Goal: Use online tool/utility: Utilize a website feature to perform a specific function

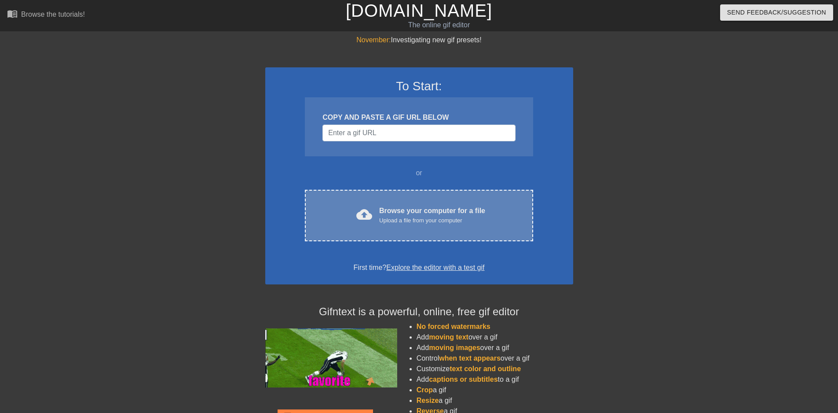
click at [378, 204] on div "cloud_upload Browse your computer for a file Upload a file from your computer C…" at bounding box center [419, 215] width 228 height 51
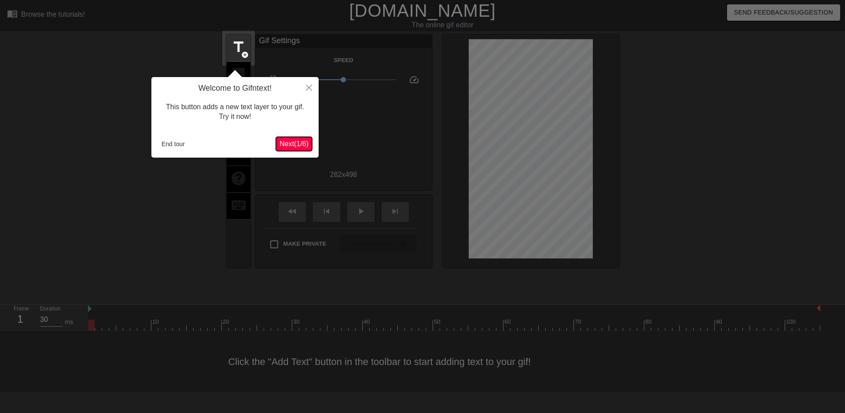
click at [299, 140] on span "Next ( 1 / 6 )" at bounding box center [293, 143] width 29 height 7
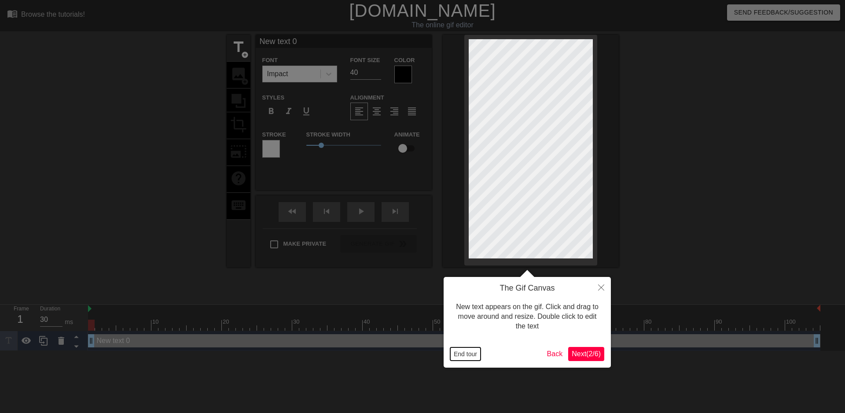
click at [454, 349] on button "End tour" at bounding box center [465, 353] width 30 height 13
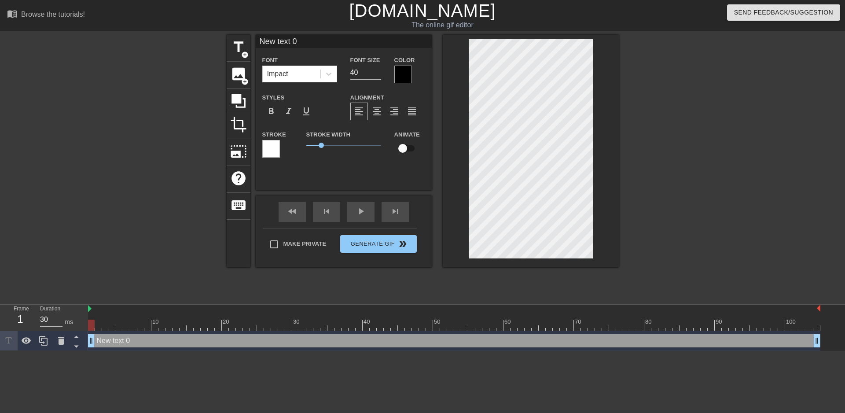
click at [596, 66] on div at bounding box center [531, 151] width 176 height 232
click at [594, 53] on div at bounding box center [531, 151] width 176 height 232
click at [61, 340] on icon at bounding box center [61, 341] width 6 height 8
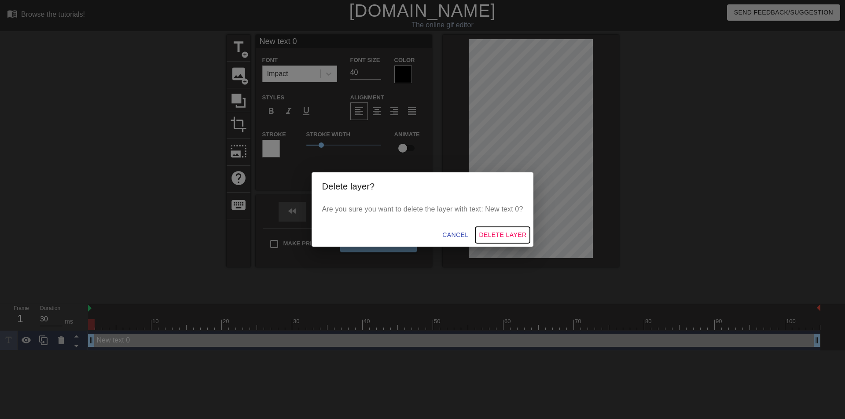
click at [505, 235] on span "Delete Layer" at bounding box center [503, 235] width 48 height 11
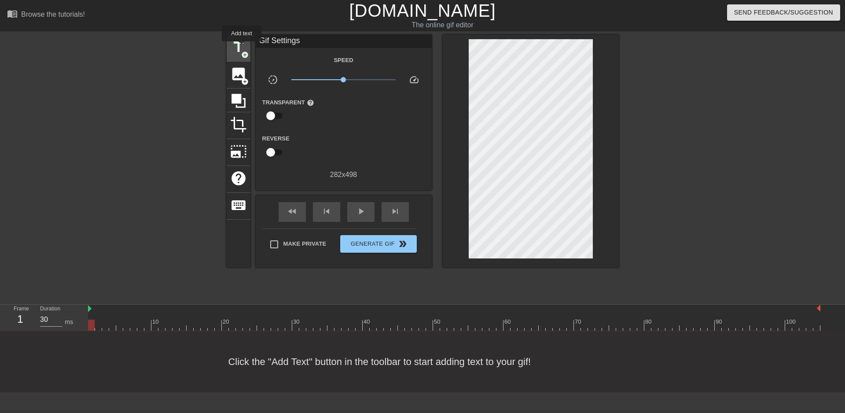
click at [242, 48] on span "title" at bounding box center [238, 47] width 17 height 17
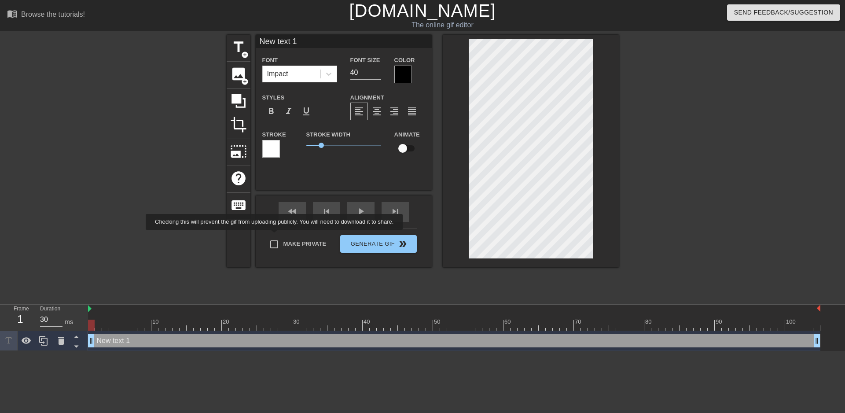
scroll to position [1, 1]
click at [144, 341] on div "New text 1 drag_handle drag_handle" at bounding box center [454, 340] width 732 height 13
type input "New a 1"
type textarea "New a 1"
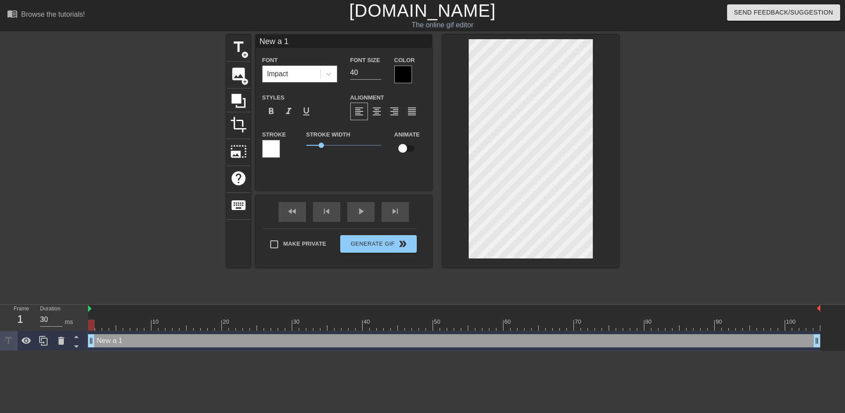
type input "P"
type textarea "P"
type input "Pl"
type textarea "Pl"
type input "Ple"
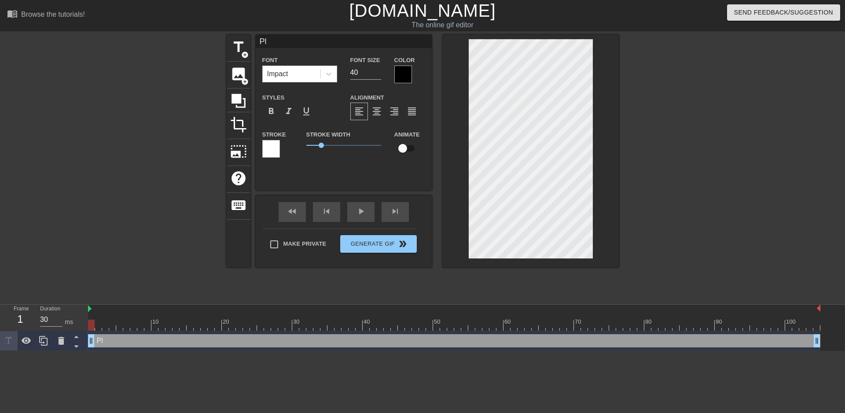
type textarea "Ple"
type input "Plea"
type textarea "Plea"
type input "Pleas"
type textarea "Pleas"
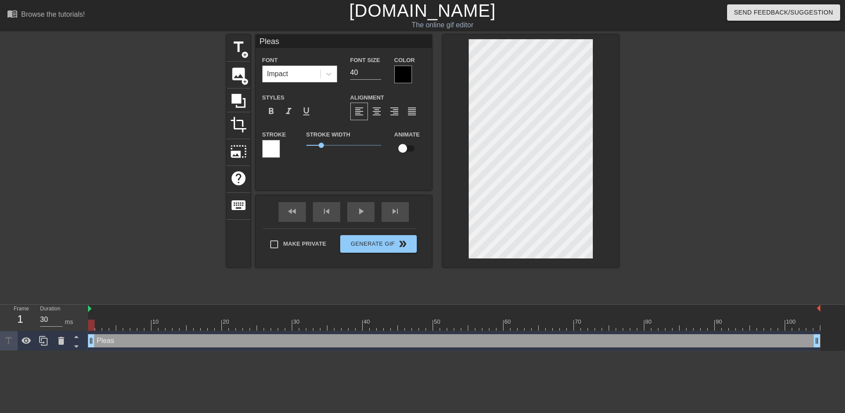
type input "Please"
type textarea "Please"
type input "Please"
type textarea "Please"
type input "Please d"
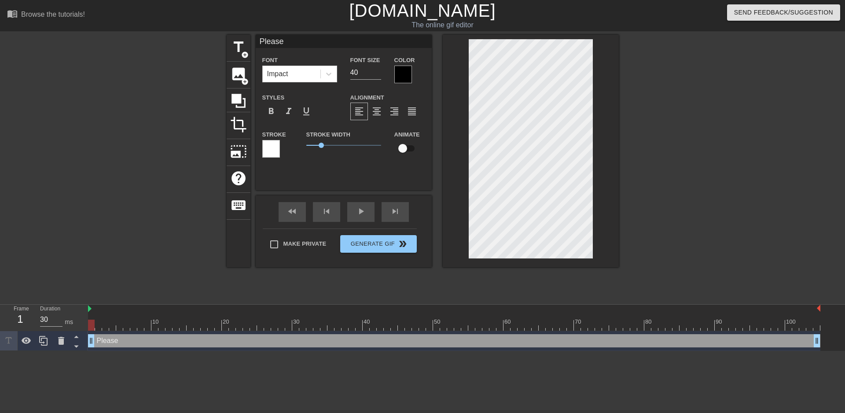
type textarea "Please d"
type input "Please dr"
type textarea "Please dr"
type input "Please dra"
type textarea "Please dra"
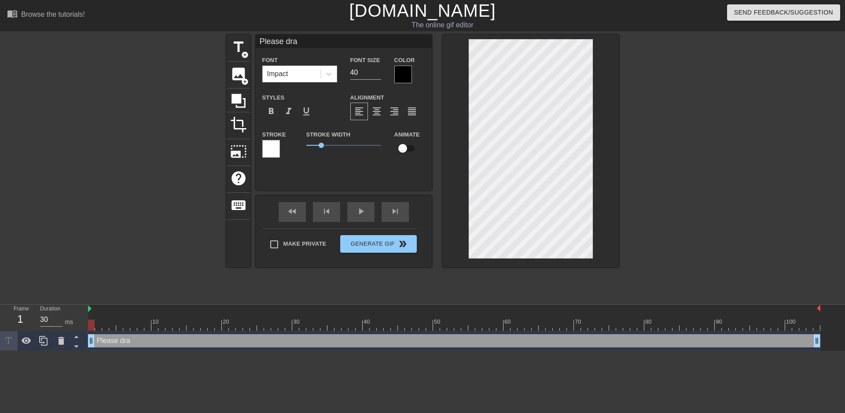
type input "Please draw"
type textarea "Please draw"
type input "Please draw"
type textarea "Please draw"
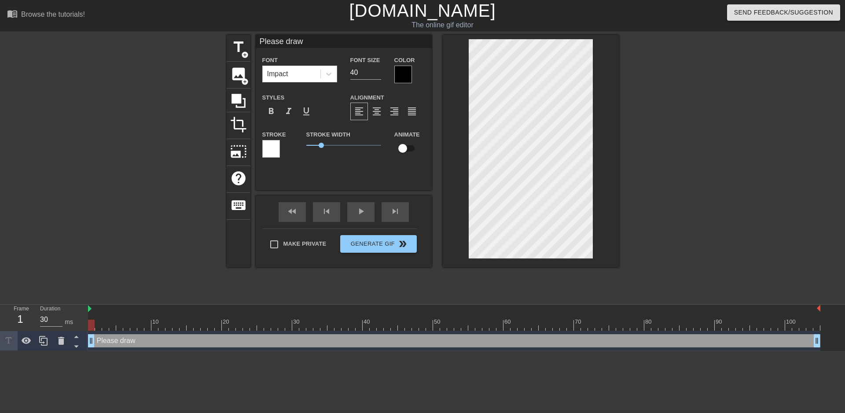
type input "Please draw o"
type textarea "Please draw o"
type input "Please draw on"
type textarea "Please draw on"
type input "Please draw on"
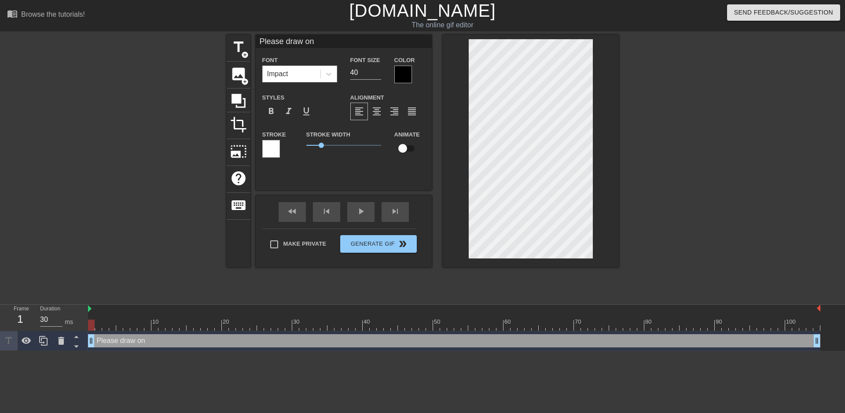
type textarea "Please draw on"
type input "Please draw on m"
type textarea "Please draw on m"
click at [411, 71] on div at bounding box center [403, 75] width 18 height 18
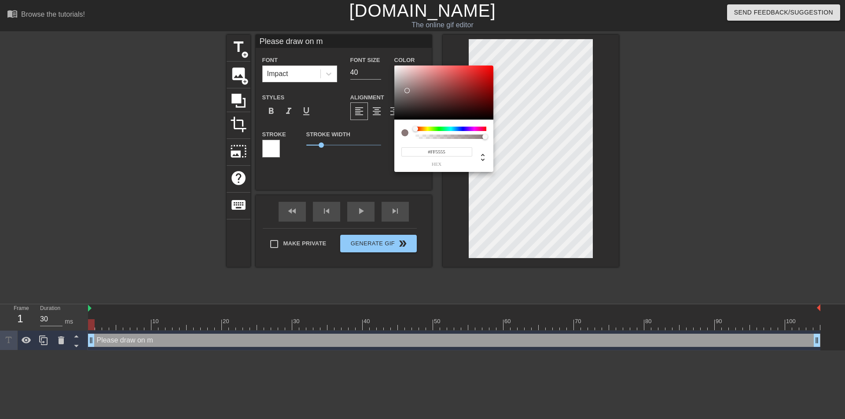
type input "#FFFFFF"
drag, startPoint x: 407, startPoint y: 91, endPoint x: 225, endPoint y: 66, distance: 183.5
click at [369, 42] on div "#FFFFFF hex" at bounding box center [422, 209] width 845 height 419
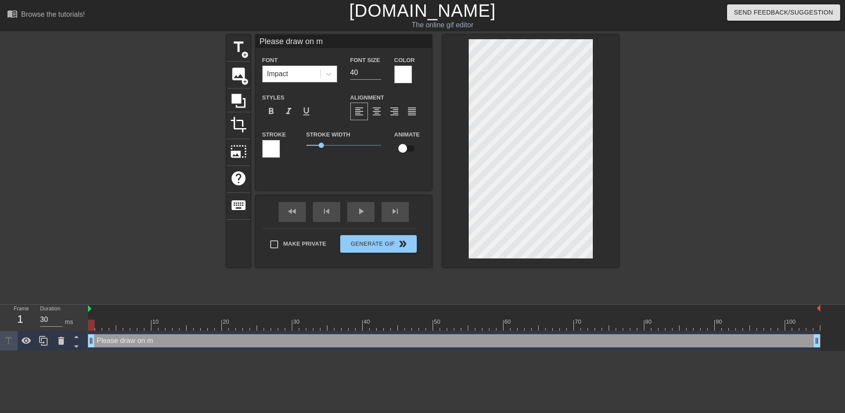
click at [307, 77] on div "Impact" at bounding box center [292, 74] width 58 height 16
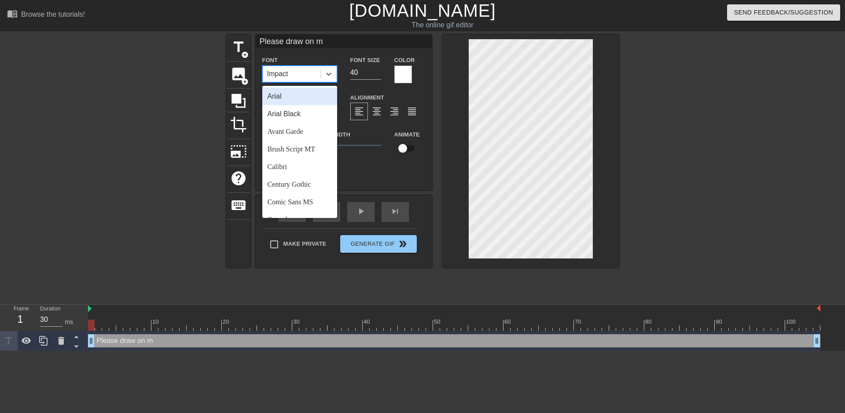
click at [308, 97] on div "Arial" at bounding box center [299, 97] width 75 height 18
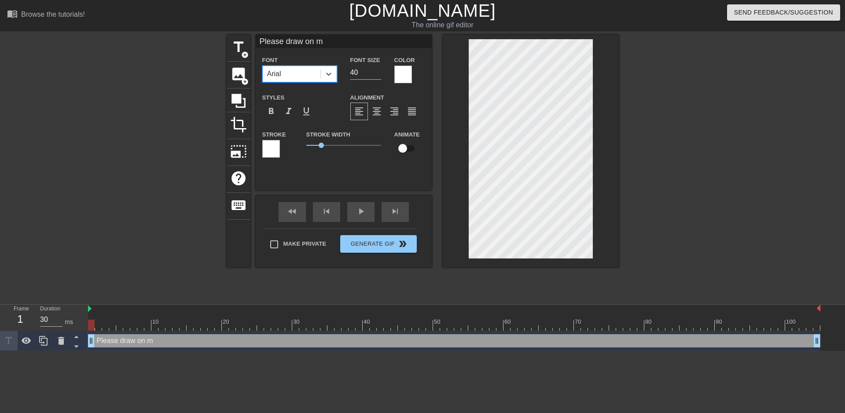
click at [319, 65] on div "Font option Arial, selected. 0 results available. Select is focused ,type to re…" at bounding box center [299, 69] width 75 height 28
click at [319, 67] on div "Arial" at bounding box center [292, 74] width 58 height 16
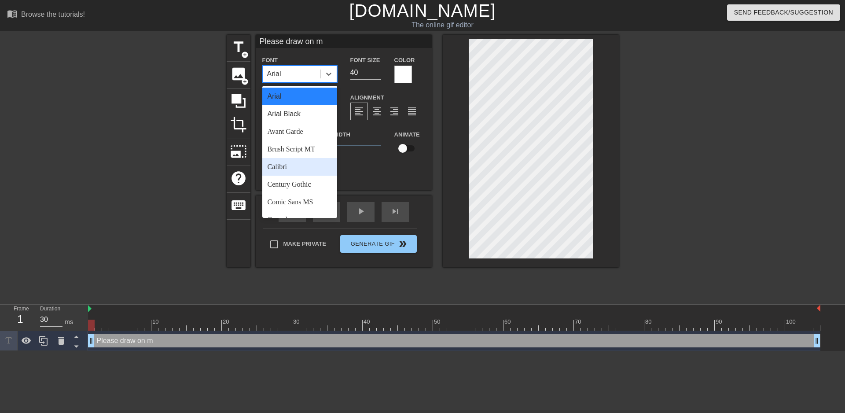
click at [300, 162] on div "Calibri" at bounding box center [299, 167] width 75 height 18
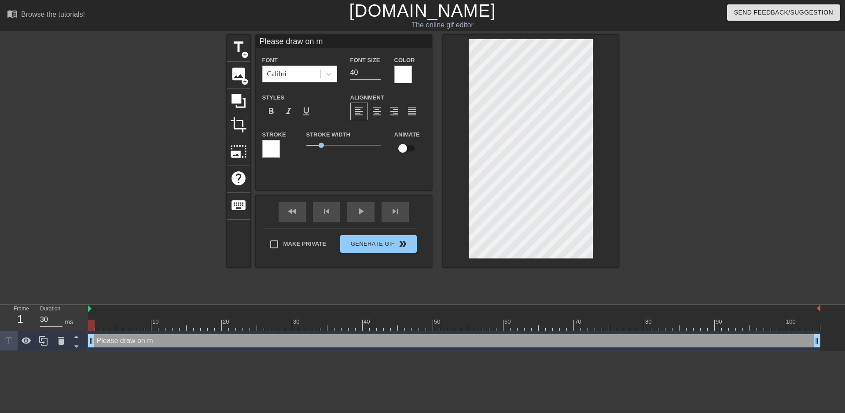
scroll to position [1, 1]
type input "lease draw on m"
type textarea "lease draw on m"
type input "please draw on m"
type textarea "please draw on m"
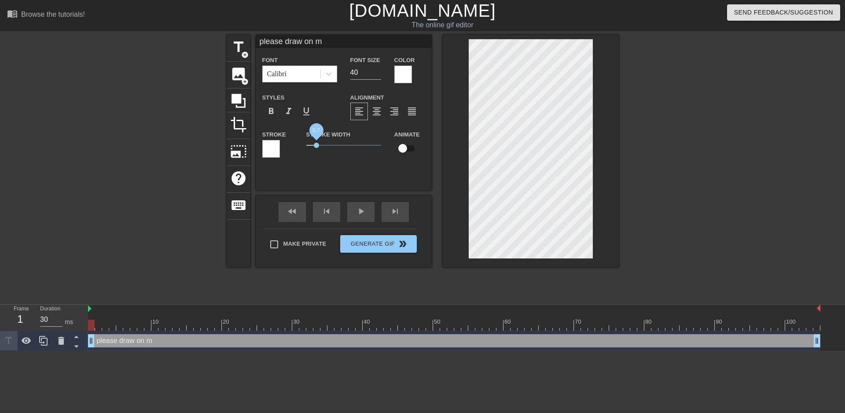
drag, startPoint x: 320, startPoint y: 144, endPoint x: 316, endPoint y: 146, distance: 5.2
click at [316, 146] on span "0.7" at bounding box center [316, 145] width 5 height 5
drag, startPoint x: 316, startPoint y: 146, endPoint x: 311, endPoint y: 147, distance: 4.4
click at [311, 147] on span "0.45" at bounding box center [312, 145] width 5 height 5
drag, startPoint x: 311, startPoint y: 147, endPoint x: 300, endPoint y: 152, distance: 12.4
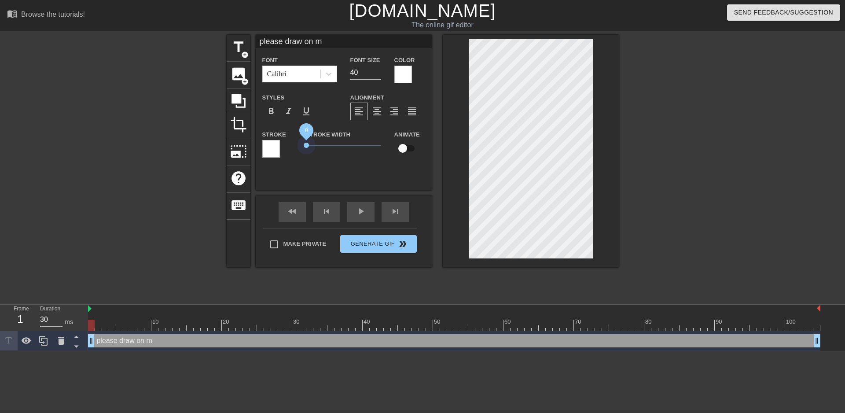
click at [300, 152] on div "Stroke Width 0" at bounding box center [344, 147] width 88 height 37
click at [333, 173] on div "please draw on m Font Calibri Font Size 40 Color Styles format_bold format_ital…" at bounding box center [344, 112] width 176 height 155
click at [675, 154] on div at bounding box center [695, 167] width 132 height 264
click at [46, 338] on icon at bounding box center [43, 341] width 8 height 10
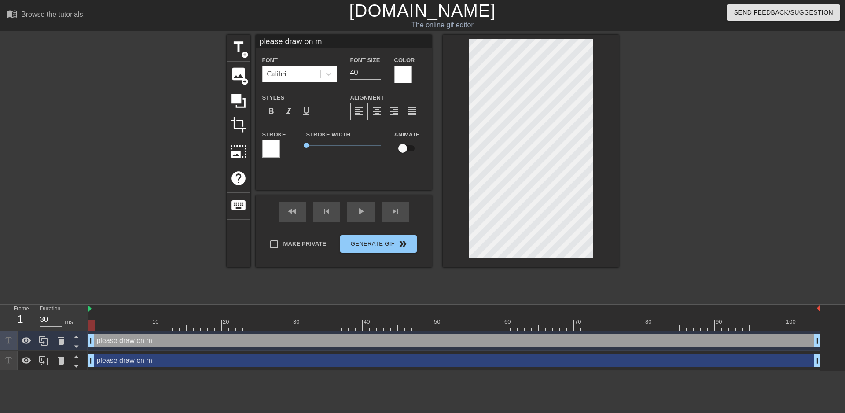
scroll to position [1, 3]
type input "m"
type textarea "m"
type input "ma"
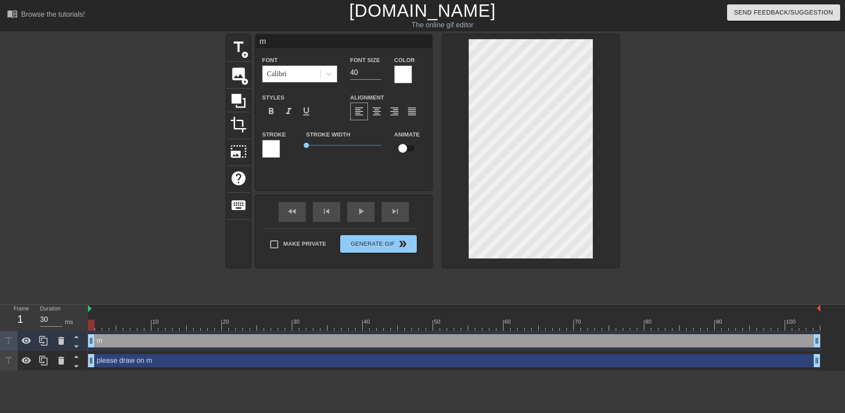
type textarea "ma"
type input "mag"
type textarea "mag"
type input "maga"
type textarea "maga"
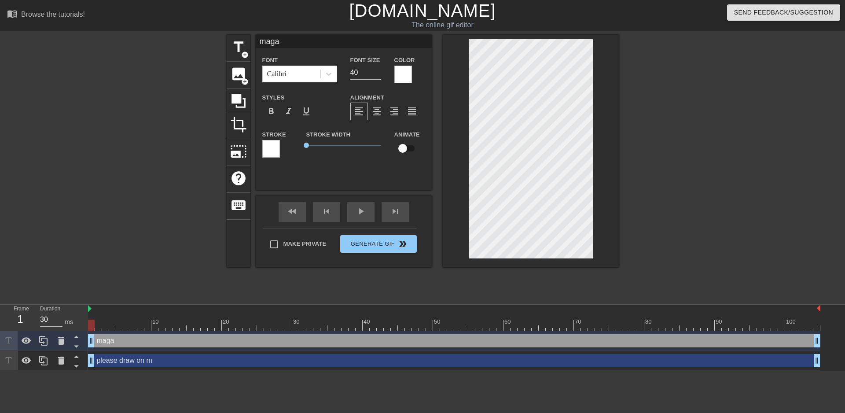
type input "mag"
type textarea "mag"
type input "magm"
type textarea "magm"
type input "magma"
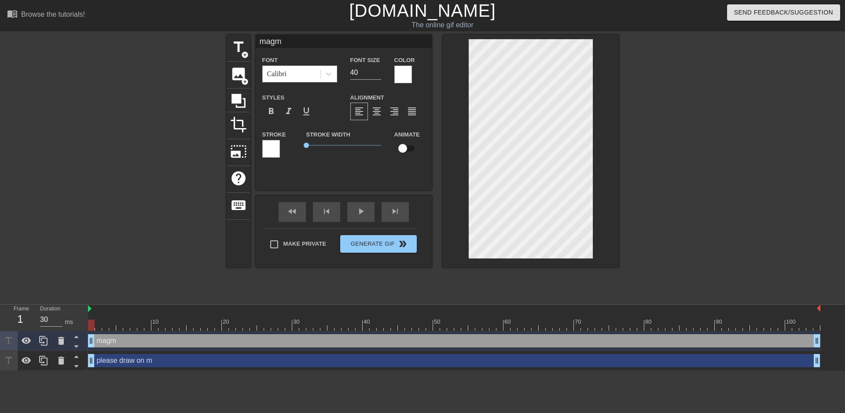
type textarea "magma"
type input "magma"
type textarea "magma"
type input "magma w"
type textarea "magma w"
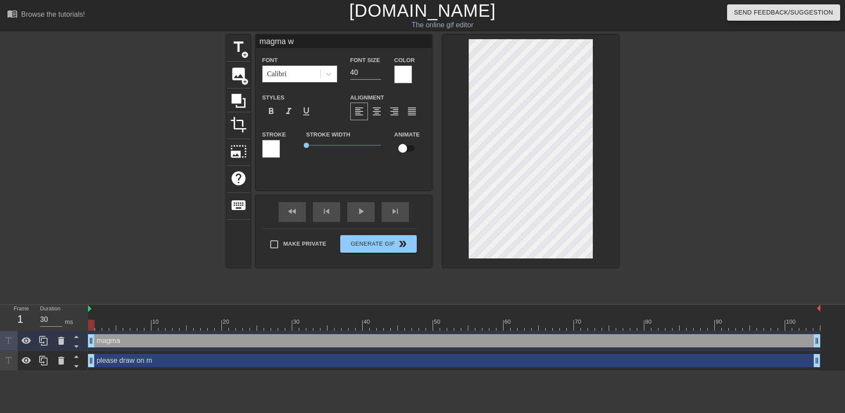
type input "magma wi"
type textarea "magma wi"
type input "magma wit"
type textarea "magma wit"
type input "magma with"
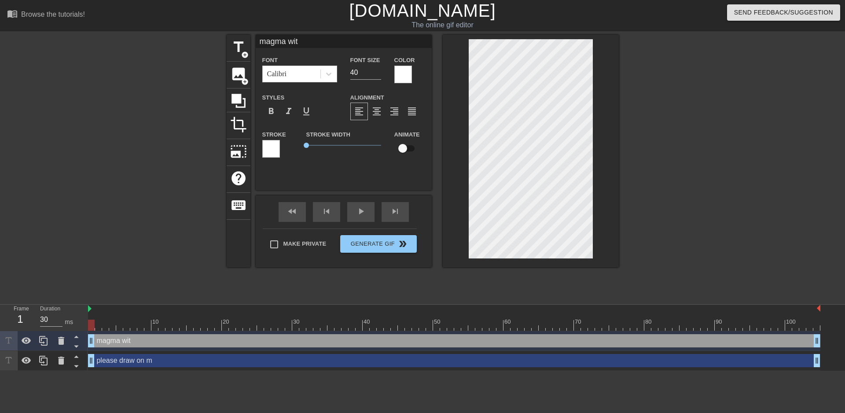
type textarea "magma with"
type input "magma with"
type textarea "magma with"
type input "magma with m"
type textarea "magma with m"
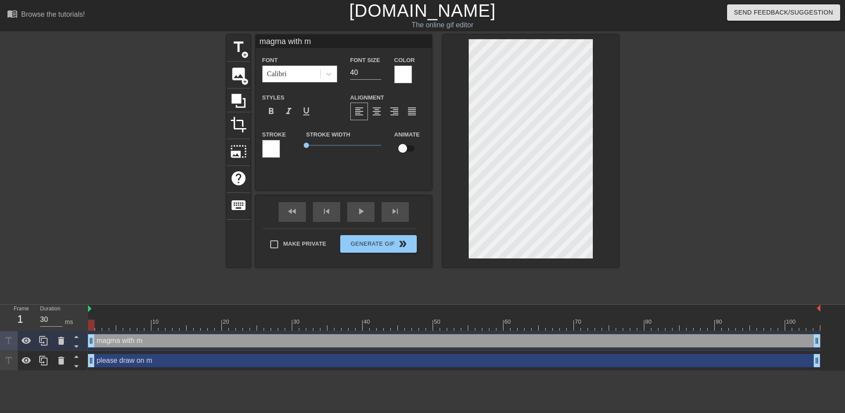
type input "magma with me"
type textarea "magma with me"
type input "magma with me"
type textarea "magma with me"
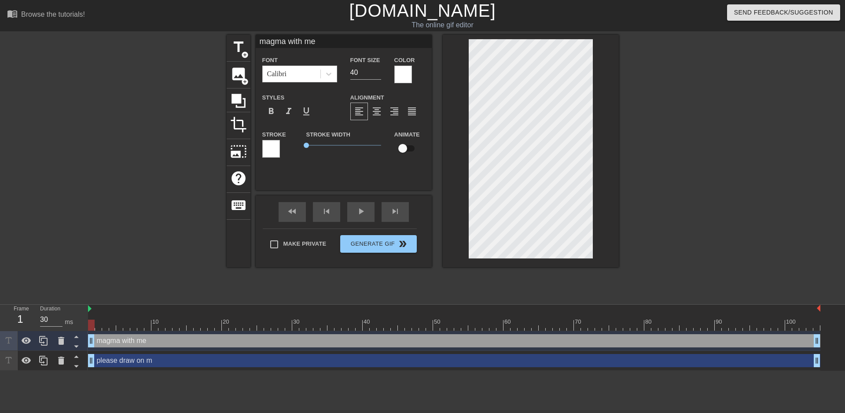
type input "magma with me :"
type textarea "magma with me :"
type input "magma with me :#"
type textarea "magma with me :#"
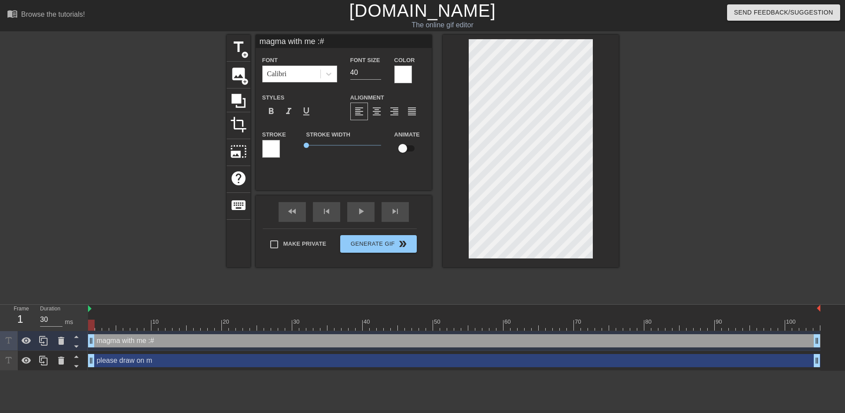
type input "magma with me :"
type textarea "magma with me :"
type input "magma with me :3"
type textarea "magma with me :3"
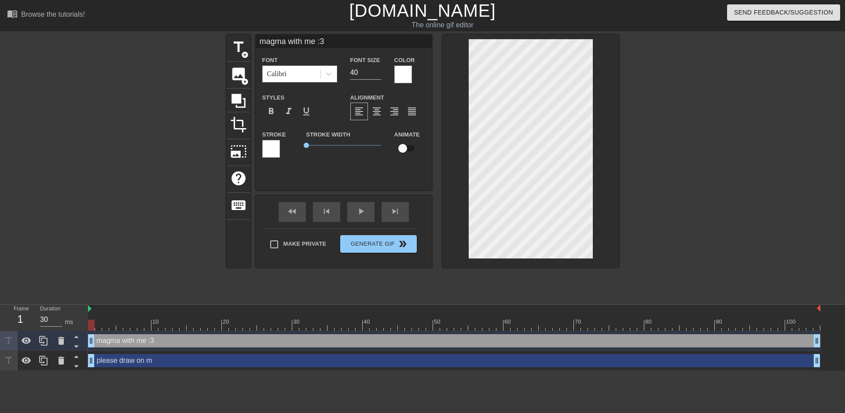
click at [687, 223] on div at bounding box center [695, 167] width 132 height 264
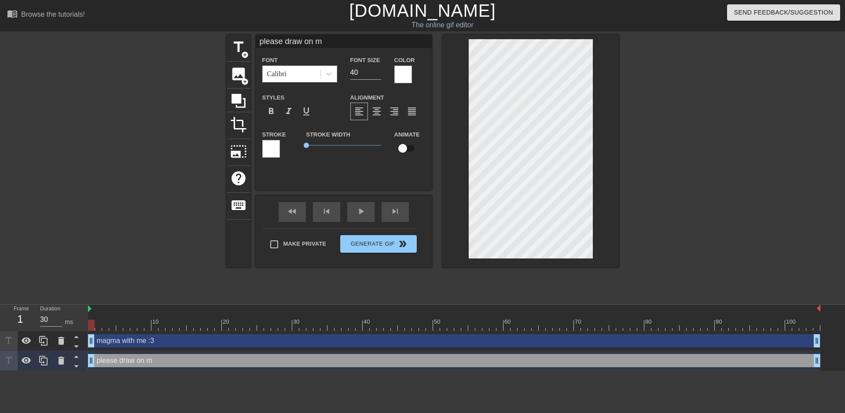
scroll to position [1, 4]
type input "please draw on ma"
type textarea "please draw on ma"
type input "please draw on m"
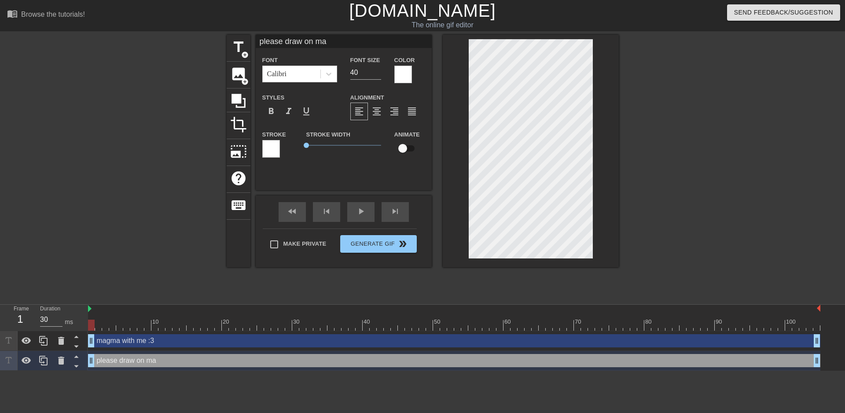
type textarea "please draw on m"
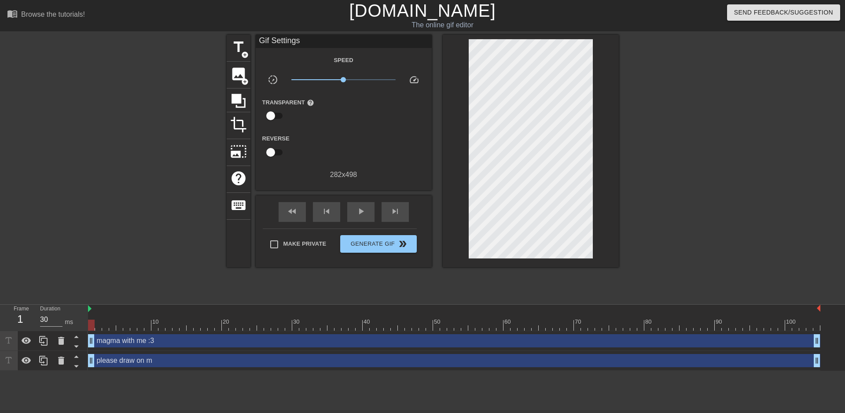
click at [640, 63] on div at bounding box center [695, 167] width 132 height 264
click at [386, 249] on button "Generate Gif double_arrow" at bounding box center [378, 244] width 76 height 18
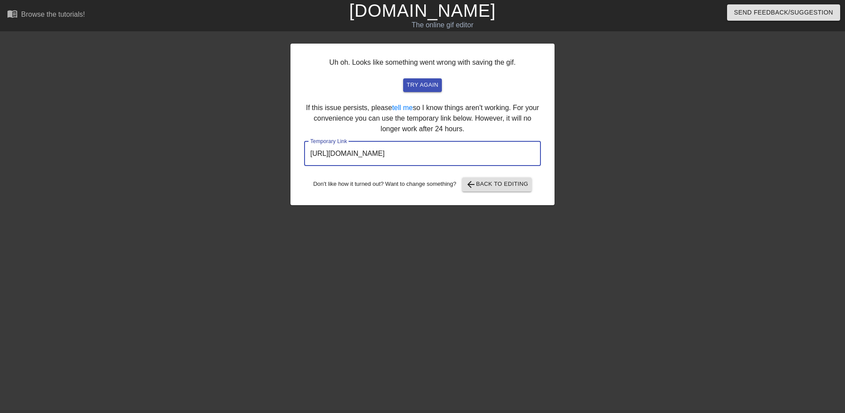
drag, startPoint x: 505, startPoint y: 158, endPoint x: 308, endPoint y: 159, distance: 196.3
click at [308, 159] on input "[URL][DOMAIN_NAME]" at bounding box center [422, 153] width 237 height 25
